Goal: Information Seeking & Learning: Learn about a topic

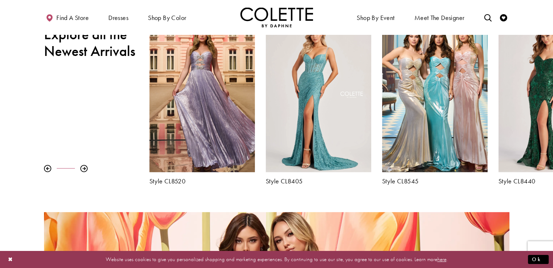
scroll to position [254, 0]
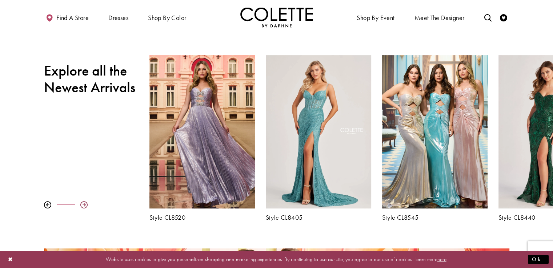
click at [82, 205] on div at bounding box center [83, 204] width 7 height 7
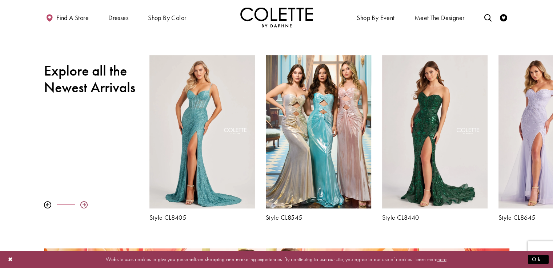
click at [82, 205] on div at bounding box center [83, 204] width 7 height 7
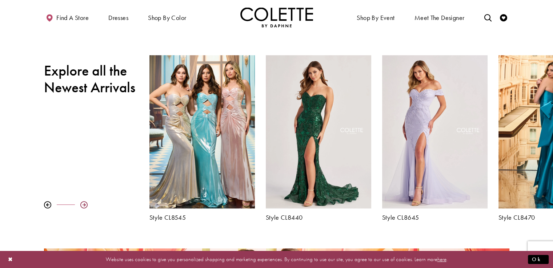
click at [82, 205] on div at bounding box center [83, 204] width 7 height 7
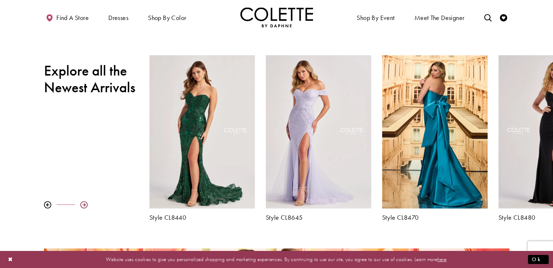
click at [82, 205] on div at bounding box center [83, 204] width 7 height 7
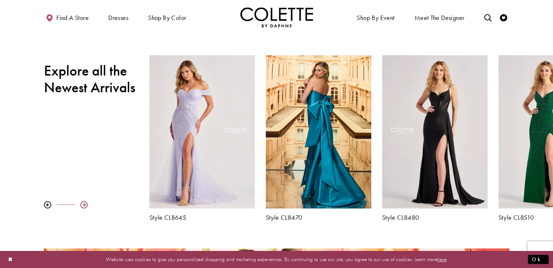
click at [82, 205] on div at bounding box center [83, 204] width 7 height 7
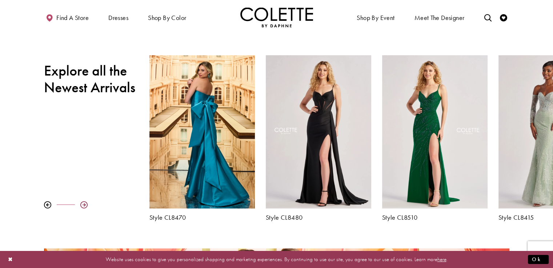
click at [82, 205] on div at bounding box center [83, 204] width 7 height 7
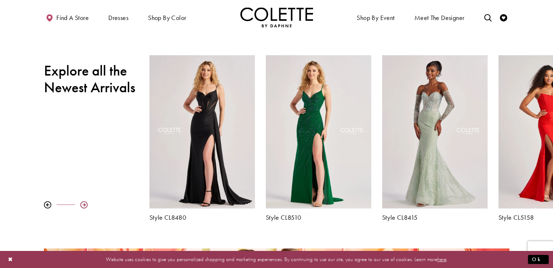
click at [82, 205] on div at bounding box center [83, 204] width 7 height 7
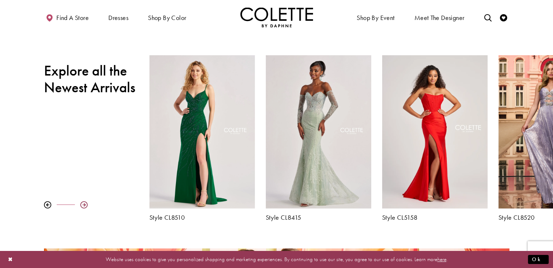
click at [82, 205] on div at bounding box center [83, 204] width 7 height 7
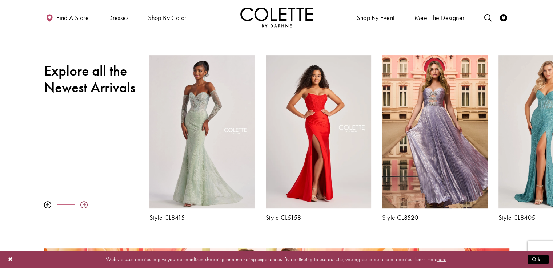
click at [82, 205] on div at bounding box center [83, 204] width 7 height 7
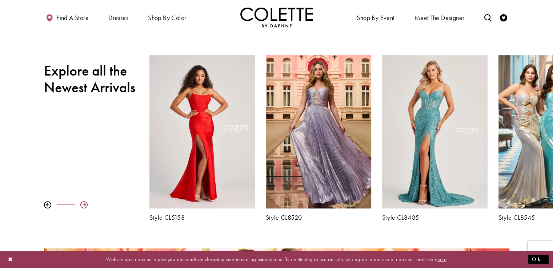
click at [82, 205] on div at bounding box center [83, 204] width 7 height 7
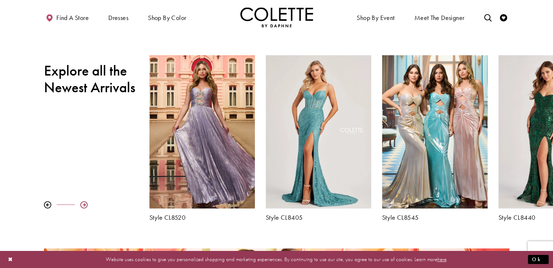
click at [82, 205] on div at bounding box center [83, 204] width 7 height 7
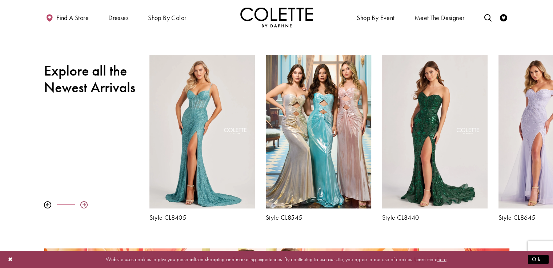
click at [82, 205] on div at bounding box center [83, 204] width 7 height 7
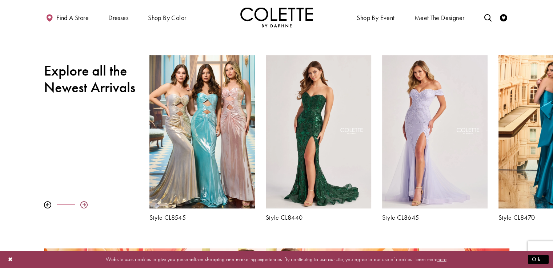
click at [82, 205] on div at bounding box center [83, 204] width 7 height 7
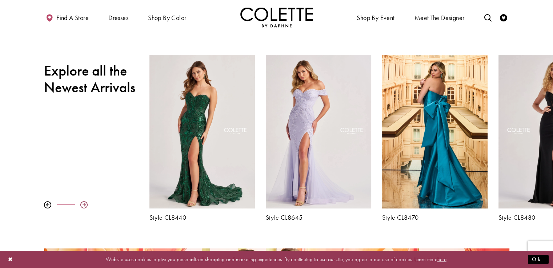
click at [82, 205] on div at bounding box center [83, 204] width 7 height 7
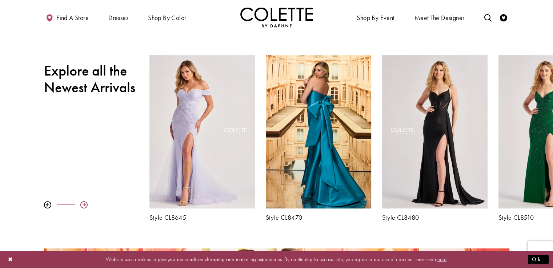
click at [82, 205] on div at bounding box center [83, 204] width 7 height 7
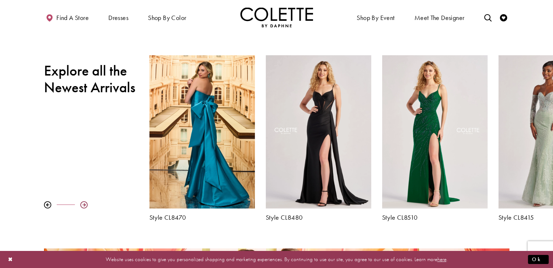
click at [82, 205] on div at bounding box center [83, 204] width 7 height 7
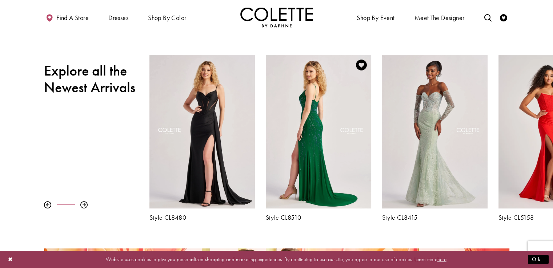
click at [291, 166] on div "Visit Colette by Daphne Style No. CL8510 Page" at bounding box center [318, 131] width 105 height 153
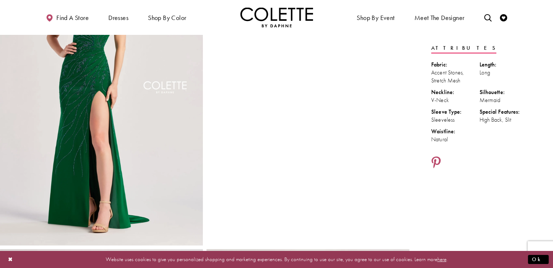
scroll to position [109, 0]
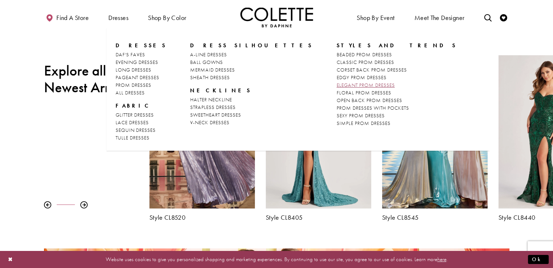
click at [337, 86] on span "ELEGANT PROM DRESSES" at bounding box center [366, 85] width 58 height 7
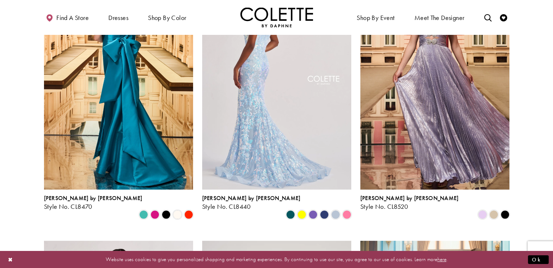
scroll to position [109, 0]
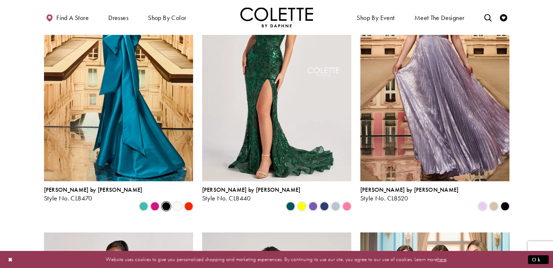
click at [164, 202] on span "Product List" at bounding box center [166, 206] width 9 height 9
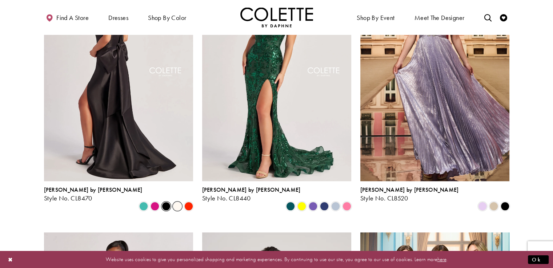
click at [178, 202] on span "Product List" at bounding box center [177, 206] width 9 height 9
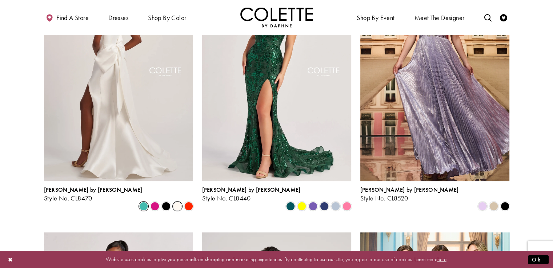
click at [141, 202] on span "Product List" at bounding box center [143, 206] width 9 height 9
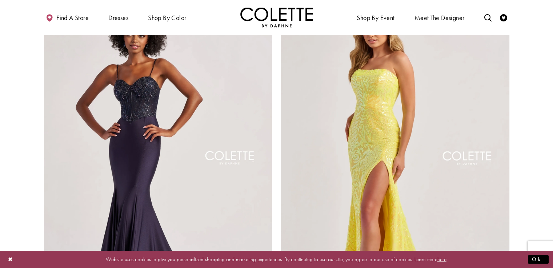
scroll to position [1127, 0]
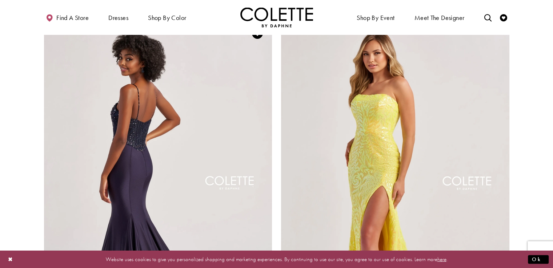
click at [113, 150] on img "Visit Colette by Daphne Style No. CL8515 Page" at bounding box center [158, 185] width 228 height 332
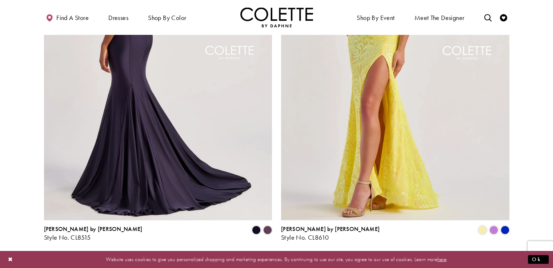
scroll to position [1272, 0]
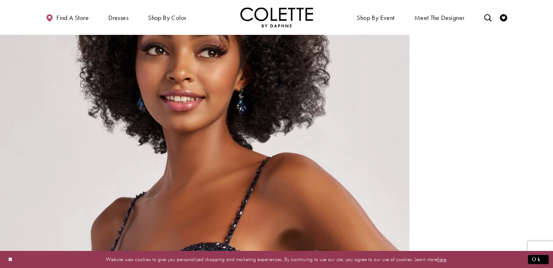
scroll to position [654, 0]
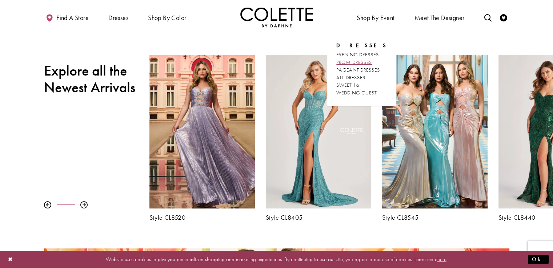
click at [358, 62] on span "PROM DRESSES" at bounding box center [354, 62] width 36 height 7
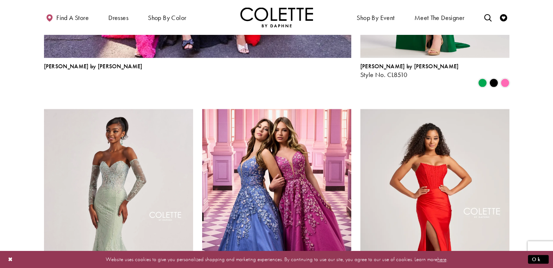
scroll to position [981, 0]
